Goal: Task Accomplishment & Management: Complete application form

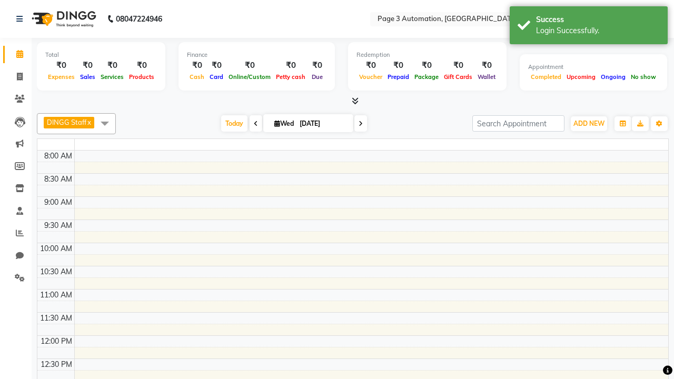
select select "en"
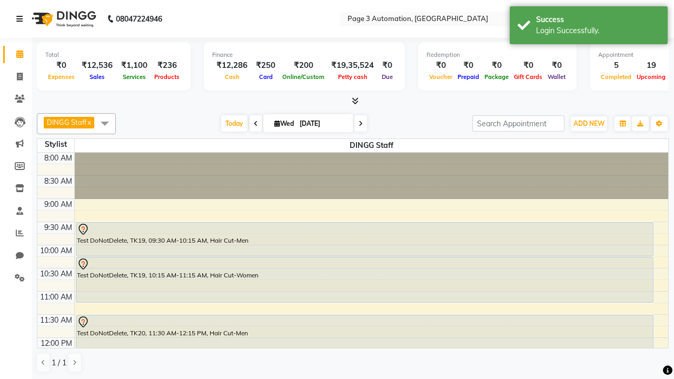
click at [22, 19] on icon at bounding box center [19, 18] width 6 height 7
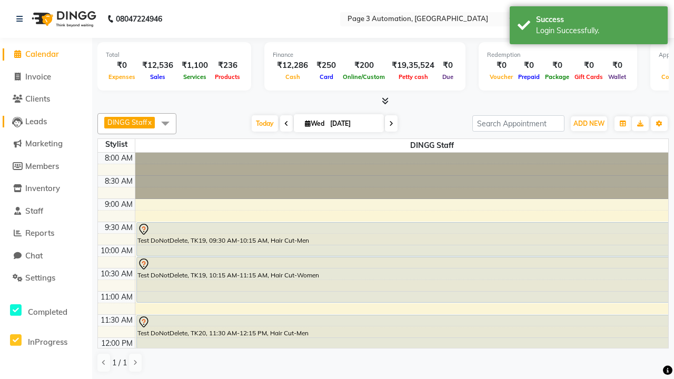
click at [46, 121] on span "Leads" at bounding box center [36, 121] width 22 height 10
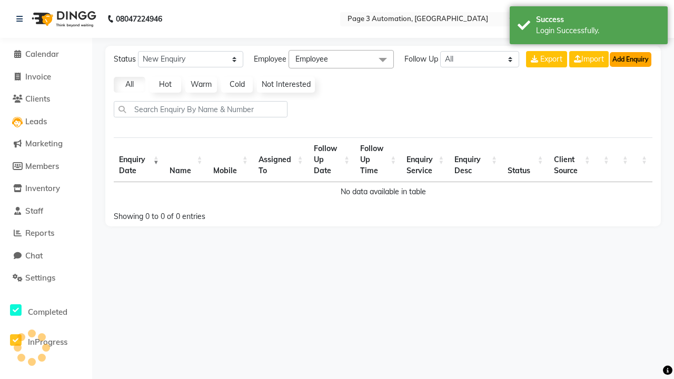
click at [630, 59] on button "Add Enquiry" at bounding box center [631, 59] width 42 height 15
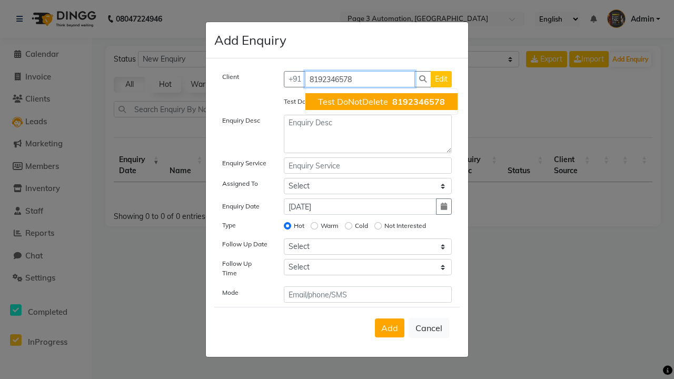
click at [381, 102] on span "Test DoNotDelete" at bounding box center [353, 101] width 70 height 11
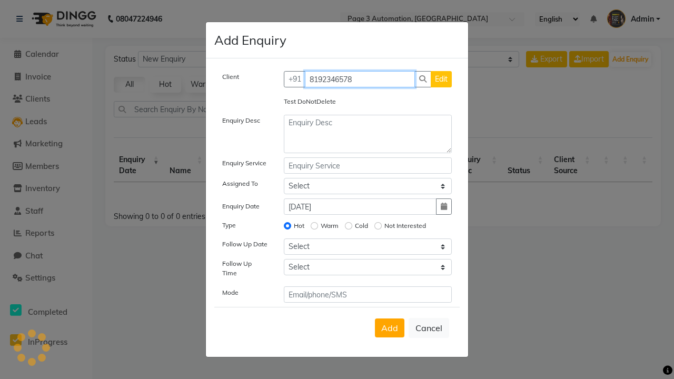
type input "8192346578"
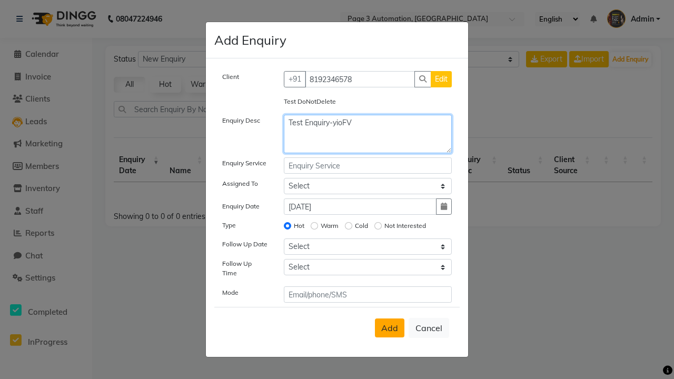
type textarea "Test Enquiry-yioFV"
click at [390, 328] on span "Add" at bounding box center [389, 328] width 17 height 11
select select
radio input "false"
select select
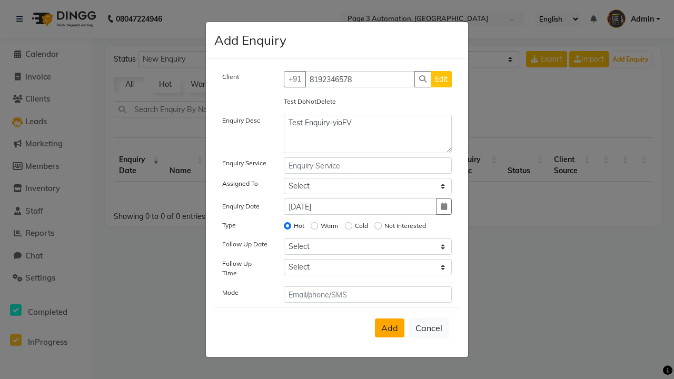
select select
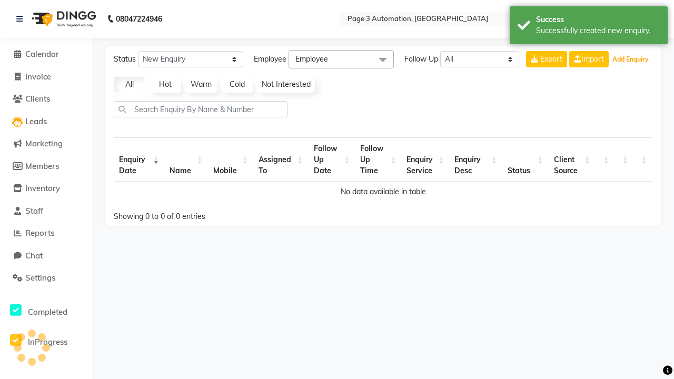
select select "10"
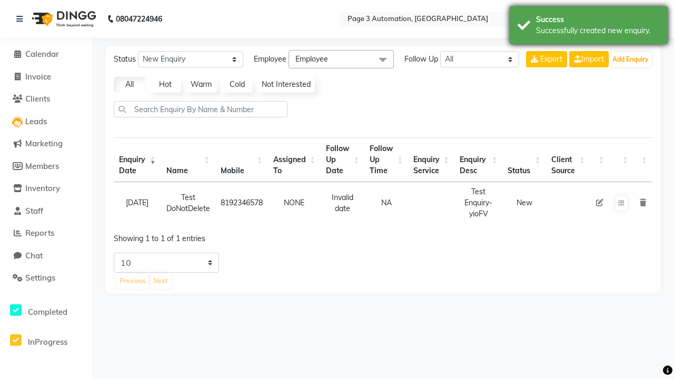
click at [589, 27] on div "Successfully created new enquiry." at bounding box center [598, 30] width 124 height 11
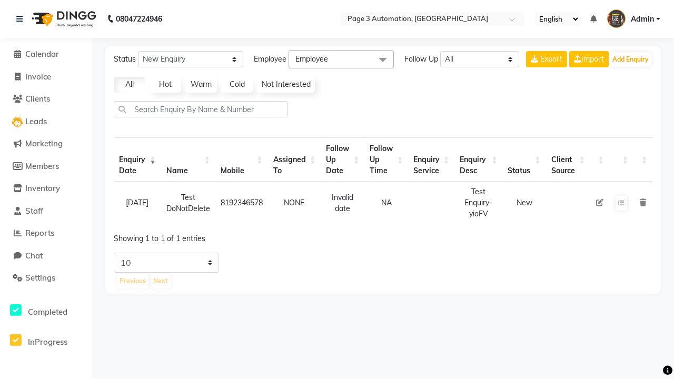
click at [599, 203] on icon at bounding box center [599, 202] width 7 height 7
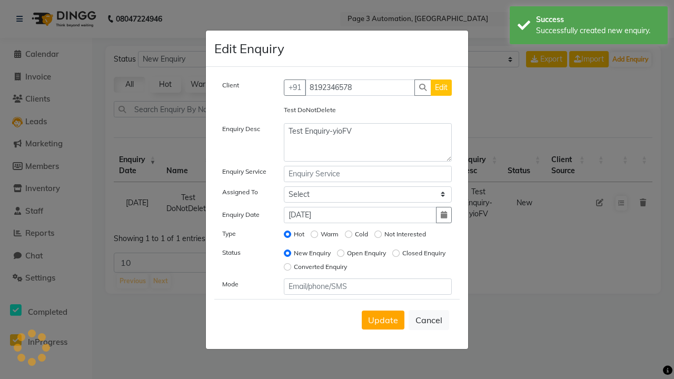
select select "711"
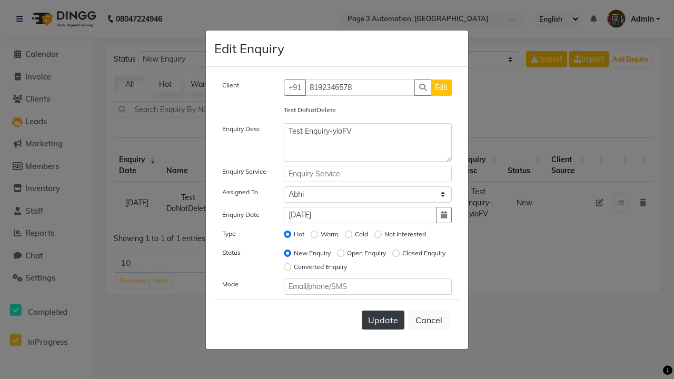
click at [383, 320] on span "Update" at bounding box center [383, 320] width 30 height 11
select select
radio input "false"
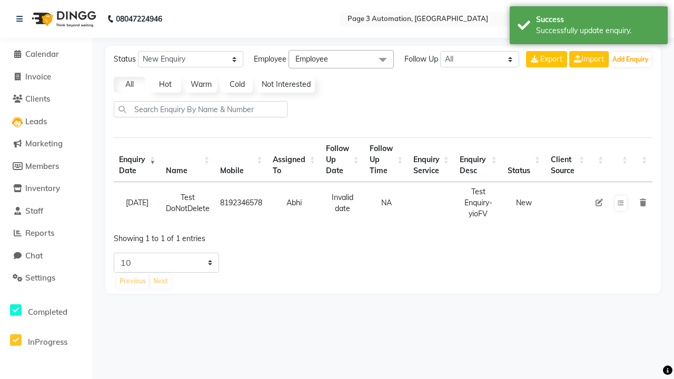
click at [589, 27] on div "Successfully update enquiry." at bounding box center [598, 30] width 124 height 11
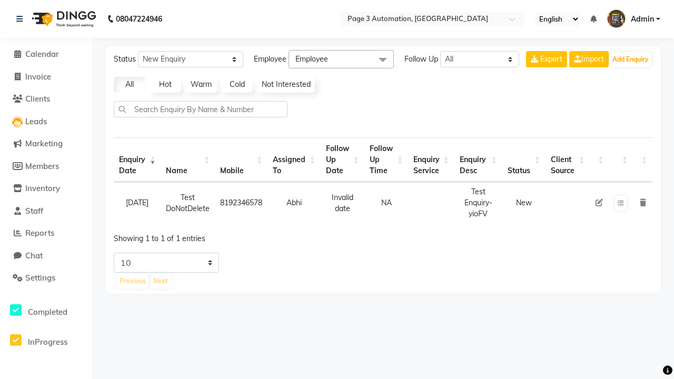
click at [642, 203] on icon at bounding box center [643, 202] width 6 height 7
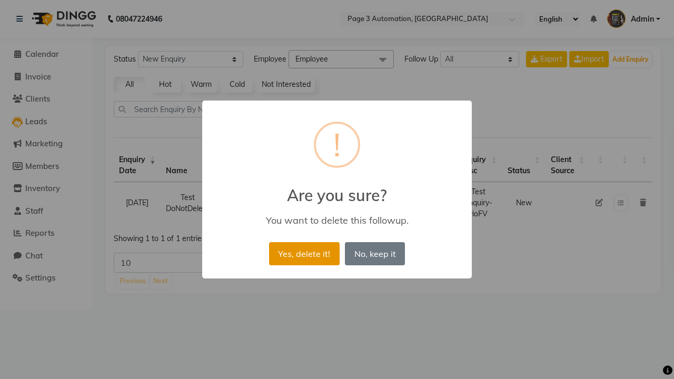
click at [304, 253] on button "Yes, delete it!" at bounding box center [304, 253] width 71 height 23
